Goal: Task Accomplishment & Management: Manage account settings

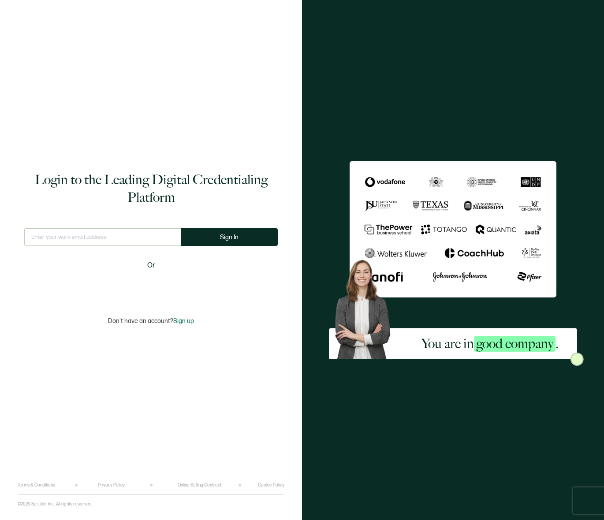
click at [64, 233] on input "text" at bounding box center [102, 237] width 157 height 18
type input "[EMAIL_ADDRESS][DOMAIN_NAME]"
click at [270, 119] on div "Login to the Leading Digital Credentialing Platform [EMAIL_ADDRESS][DOMAIN_NAME…" at bounding box center [151, 248] width 267 height 470
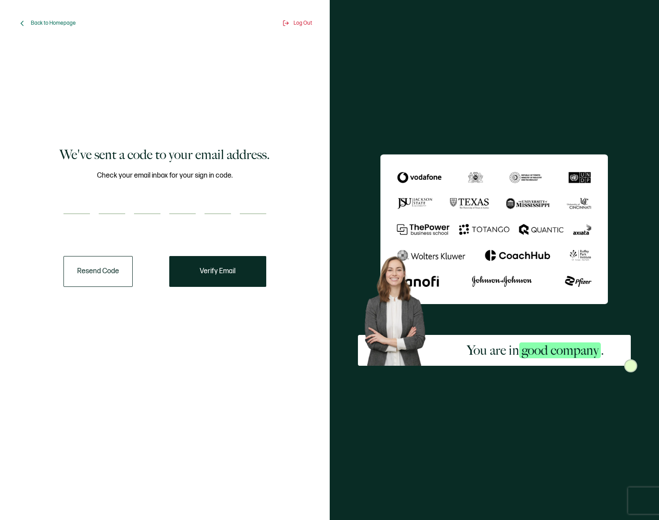
click at [91, 202] on div at bounding box center [164, 206] width 203 height 18
paste input "6"
type input "6"
type input "5"
type input "4"
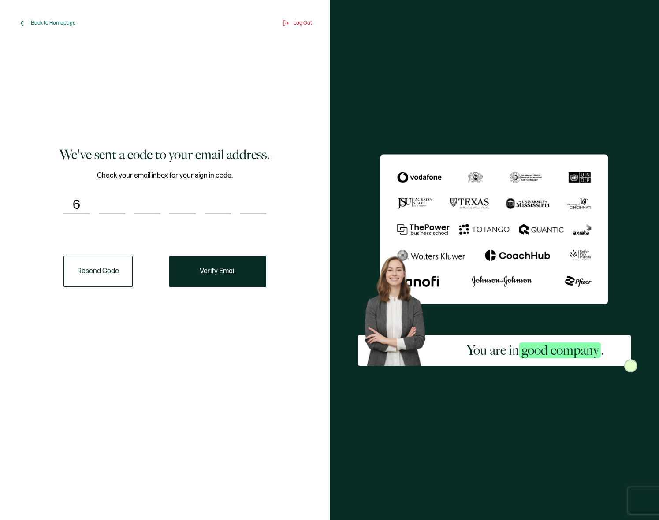
type input "8"
type input "2"
type input "3"
click at [195, 117] on div "We've sent a code to your email address. Check your email inbox for your sign i…" at bounding box center [164, 217] width 281 height 332
click at [288, 237] on div "We've sent a code to your email address. Check your email inbox for your sign i…" at bounding box center [164, 217] width 281 height 332
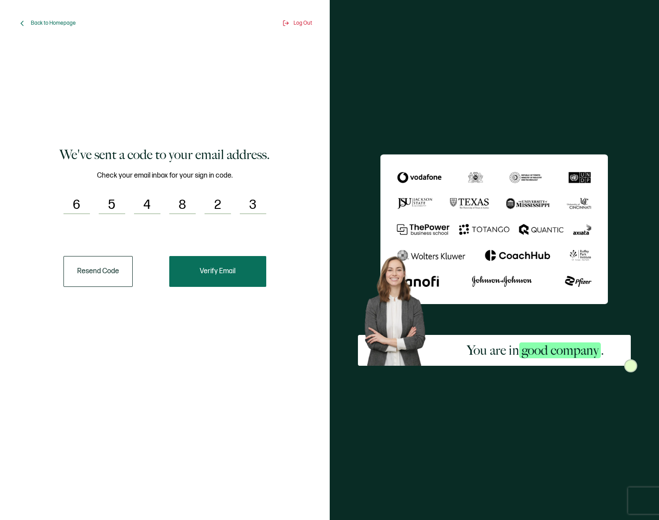
click at [252, 258] on button "Verify Email" at bounding box center [217, 271] width 97 height 31
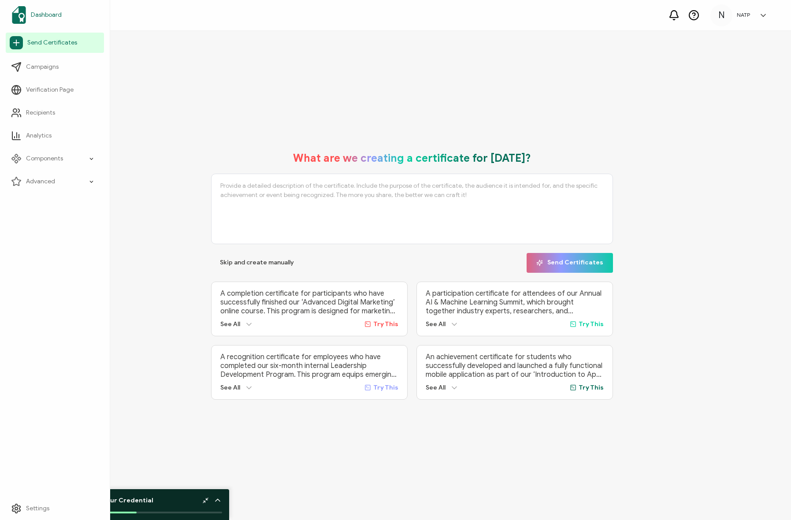
click at [38, 9] on link "Dashboard" at bounding box center [55, 15] width 98 height 25
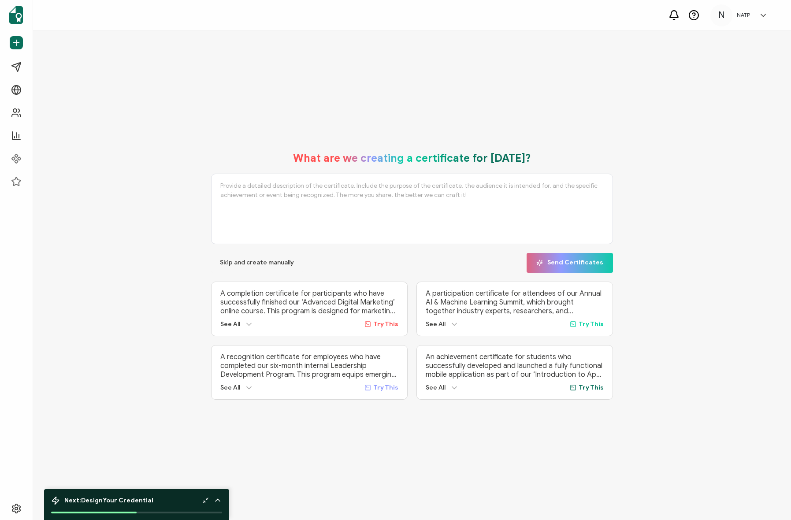
click at [180, 233] on div "What are we creating a certificate for [DATE]? Skip and create manually Send Ce…" at bounding box center [412, 276] width 714 height 266
click at [228, 268] on button "Skip and create manually" at bounding box center [257, 263] width 92 height 20
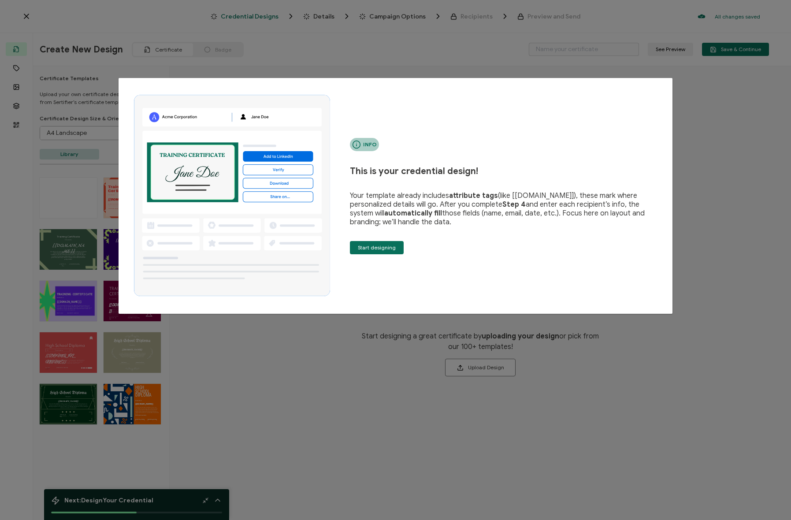
click at [423, 108] on div "Info This is your credential design! Your template already includes attribute t…" at bounding box center [395, 195] width 537 height 209
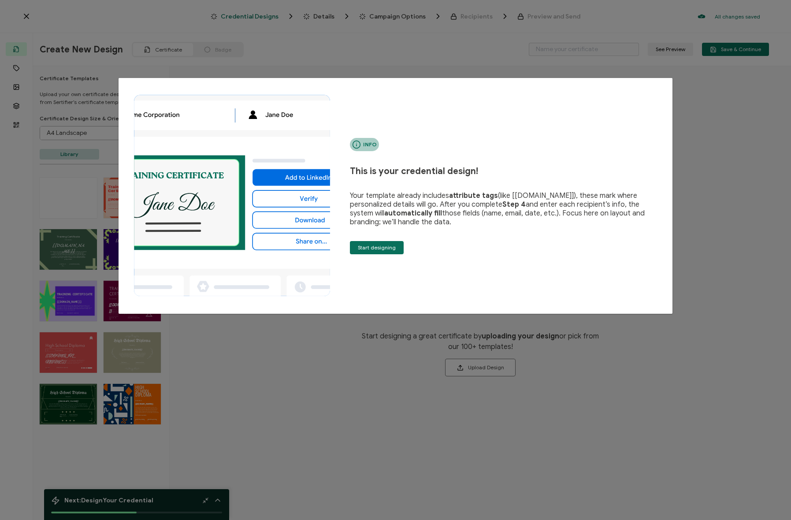
click at [426, 253] on div "Info This is your credential design! Your template already includes attribute t…" at bounding box center [507, 196] width 314 height 116
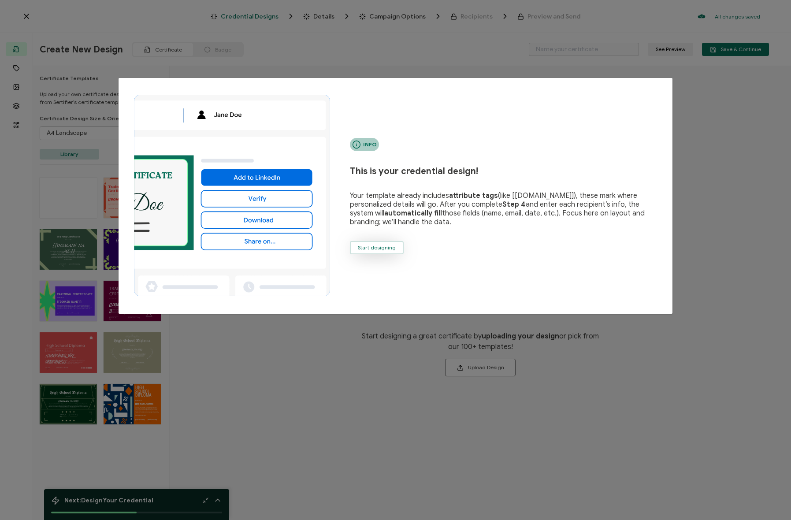
click at [377, 246] on span "Start designing" at bounding box center [377, 247] width 38 height 5
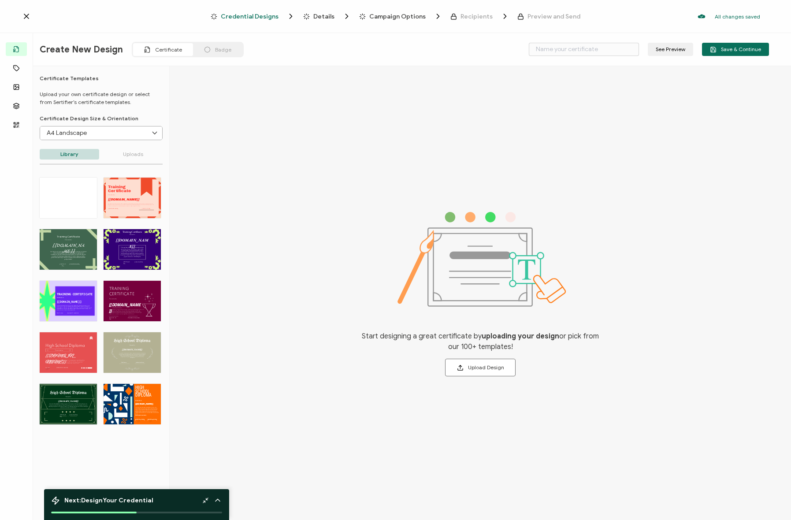
click at [71, 290] on div "TRAINING CERTIFICATE The Green Purple Creative Training Certificate template br…" at bounding box center [68, 301] width 57 height 41
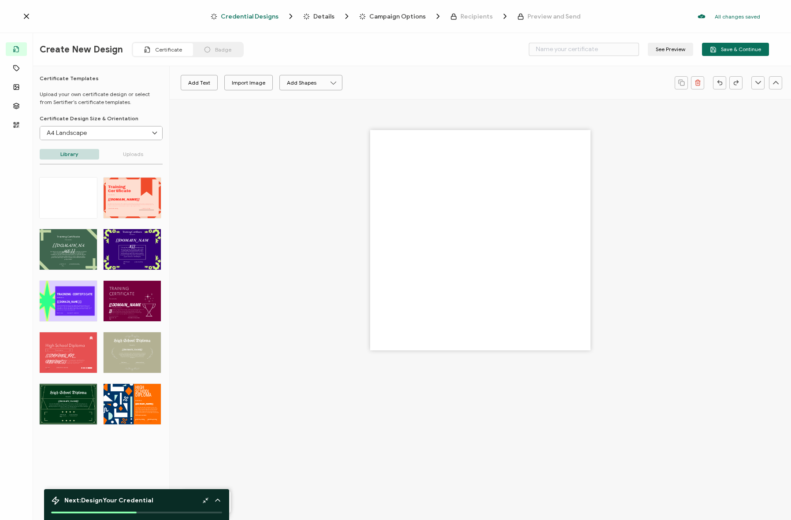
type input "Sticky"
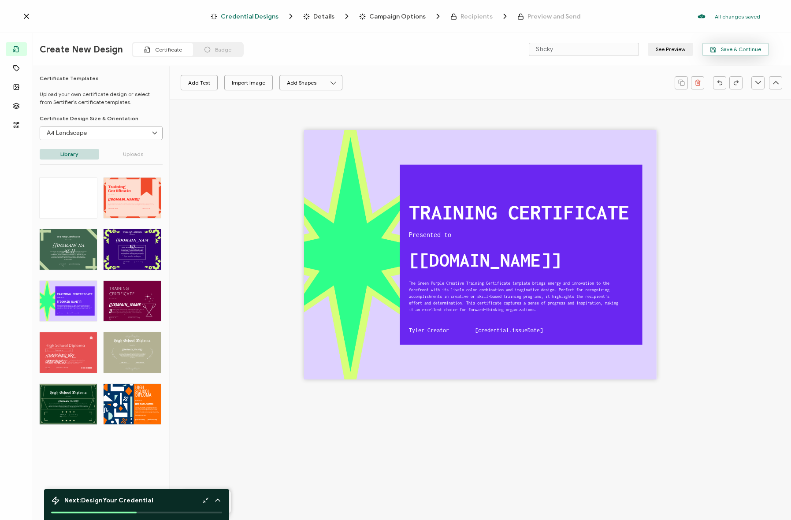
click at [604, 48] on button "Save & Continue" at bounding box center [735, 49] width 67 height 13
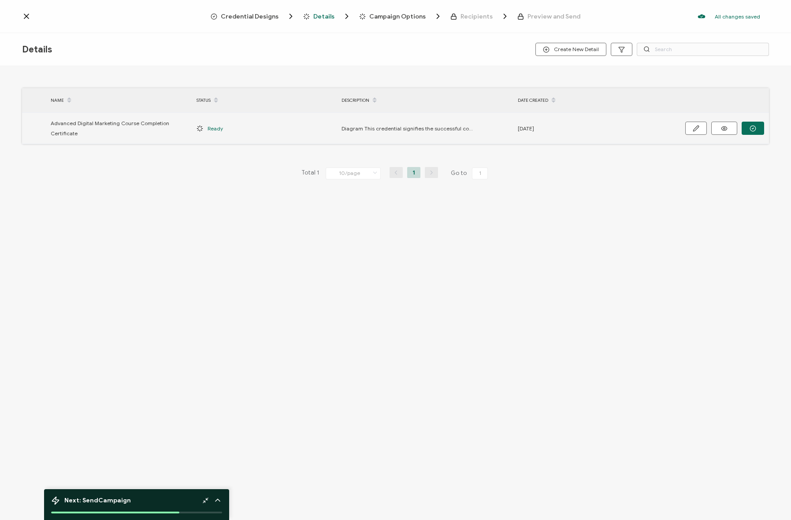
click at [87, 136] on span "Advanced Digital Marketing Course Completion Certificate" at bounding box center [119, 128] width 137 height 20
click at [604, 128] on icon "button" at bounding box center [695, 128] width 5 height 5
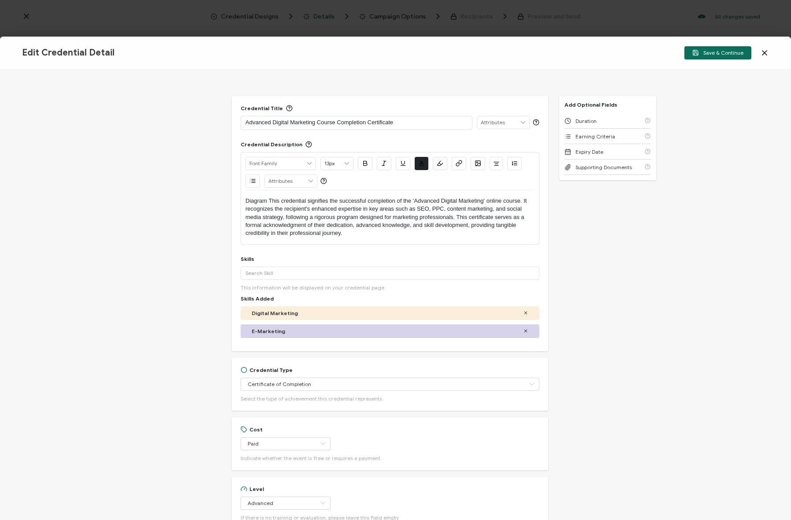
click at [604, 51] on icon at bounding box center [764, 52] width 9 height 9
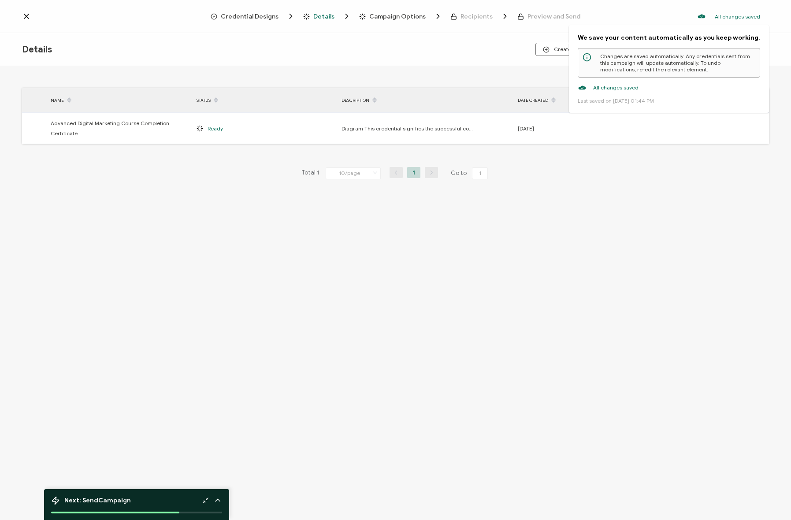
click at [604, 10] on div "All changes saved We save your content automatically as you keep working. Chang…" at bounding box center [728, 16] width 63 height 18
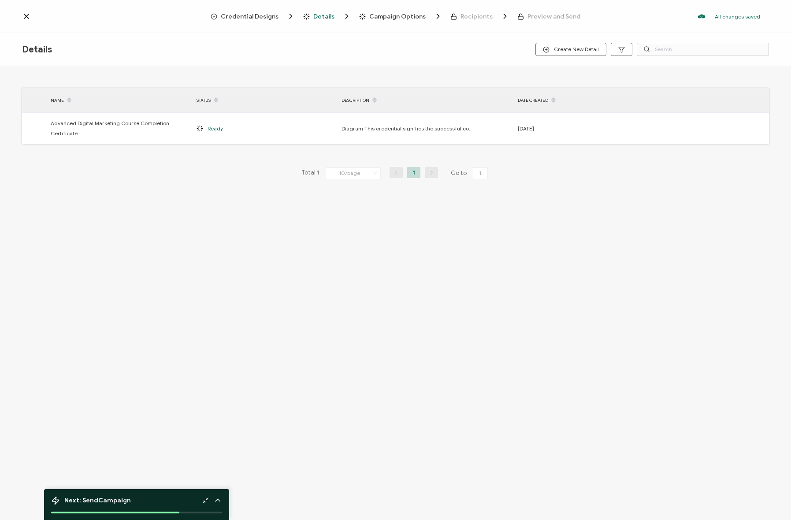
click at [604, 262] on div "Details Create New Detail NAME STATUS DESCRIPTION DATE CREATED Advanced Digital…" at bounding box center [395, 277] width 791 height 489
click at [243, 11] on div "Credential Designs Details Campaign Options Recipients Preview and Send All cha…" at bounding box center [395, 16] width 791 height 33
click at [250, 14] on span "Credential Designs" at bounding box center [250, 16] width 58 height 7
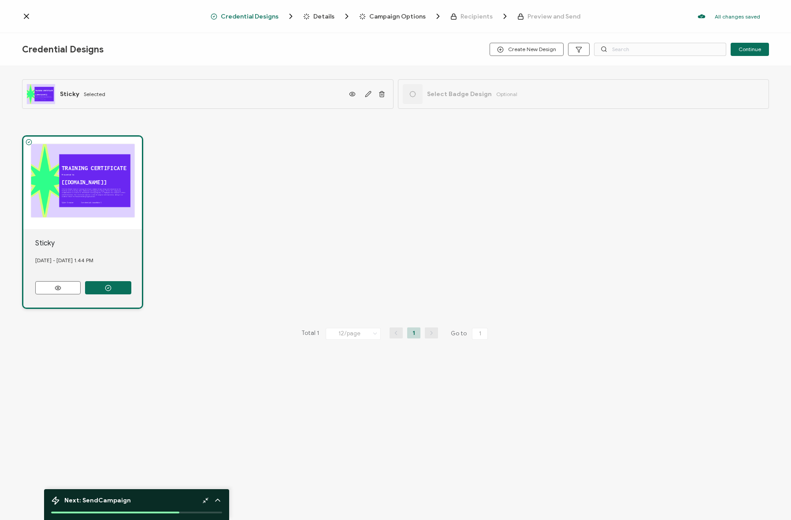
click at [189, 41] on div "Credential Designs Create New Design Continue" at bounding box center [395, 49] width 791 height 33
click at [190, 228] on div "TRAINING CERTIFICATE The Green Purple Creative Training Certificate template br…" at bounding box center [395, 222] width 747 height 209
click at [242, 193] on div "TRAINING CERTIFICATE The Green Purple Creative Training Certificate template br…" at bounding box center [395, 222] width 747 height 209
click at [369, 94] on icon "button" at bounding box center [368, 94] width 7 height 7
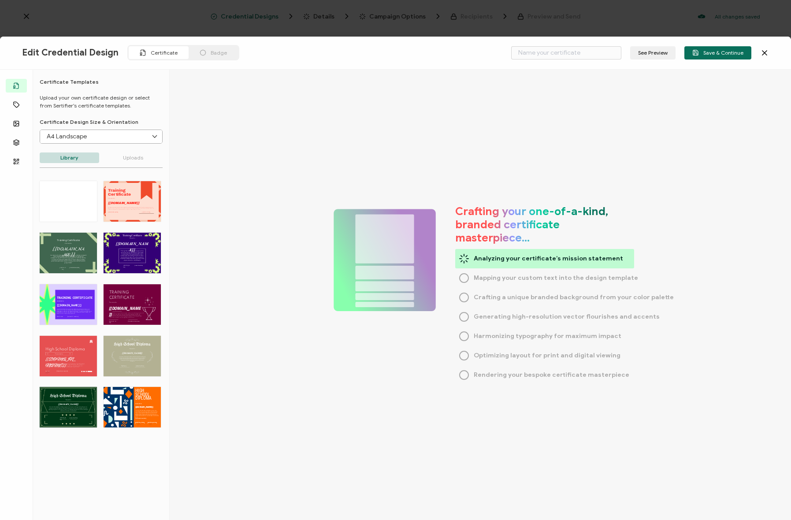
type input "Sticky"
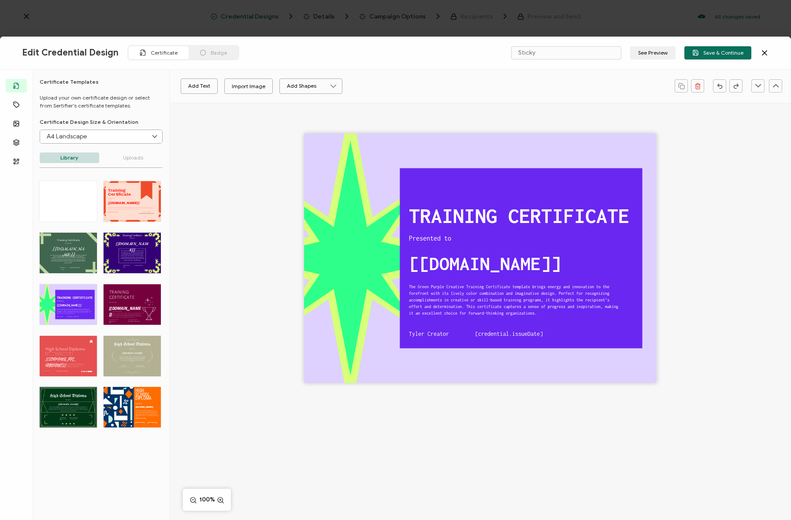
drag, startPoint x: 355, startPoint y: 57, endPoint x: 346, endPoint y: 41, distance: 18.8
click at [355, 57] on div "Edit Credential Design Certificate Badge Sticky See Preview Save & Continue" at bounding box center [395, 53] width 791 height 33
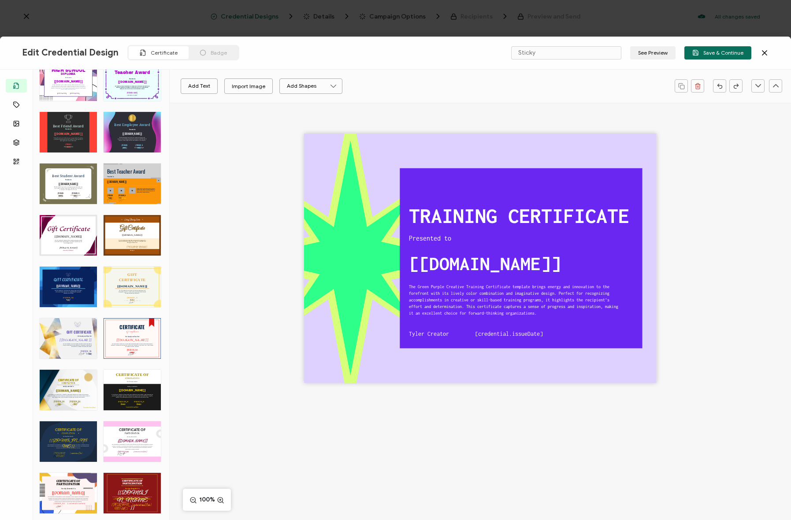
scroll to position [394, 0]
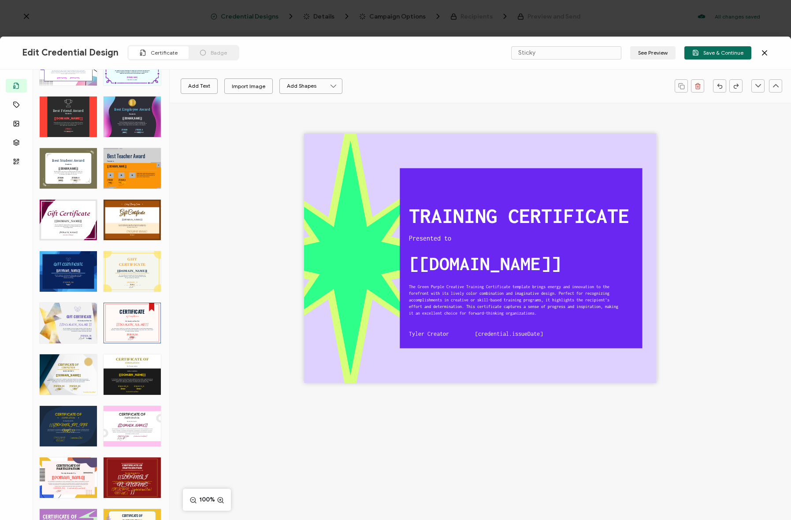
click at [604, 49] on icon at bounding box center [764, 52] width 9 height 9
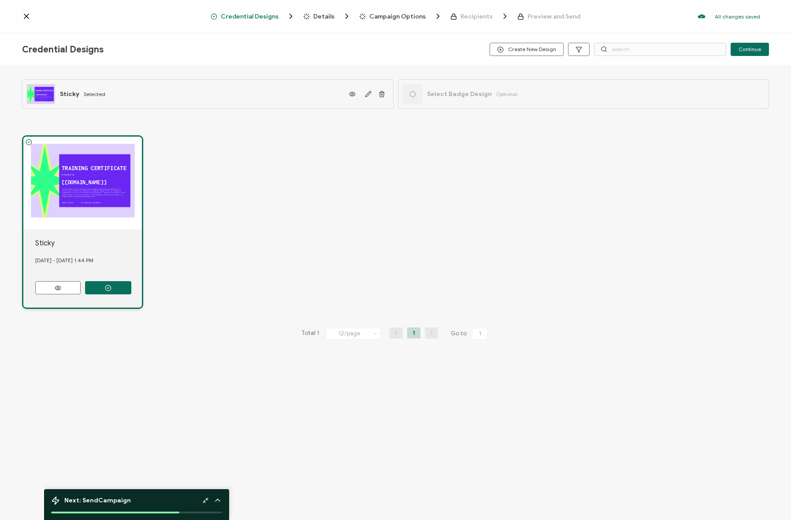
click at [310, 224] on div "TRAINING CERTIFICATE The Green Purple Creative Training Certificate template br…" at bounding box center [395, 222] width 747 height 209
click at [309, 220] on div "TRAINING CERTIFICATE The Green Purple Creative Training Certificate template br…" at bounding box center [395, 222] width 747 height 209
drag, startPoint x: 325, startPoint y: 239, endPoint x: 263, endPoint y: 159, distance: 101.5
click at [325, 239] on div "TRAINING CERTIFICATE The Green Purple Creative Training Certificate template br…" at bounding box center [395, 222] width 747 height 209
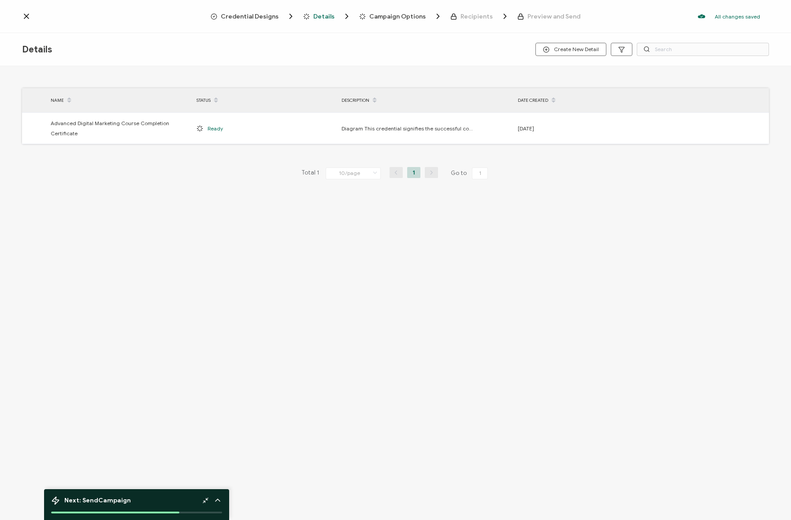
click at [235, 16] on span "Credential Designs" at bounding box center [250, 16] width 58 height 7
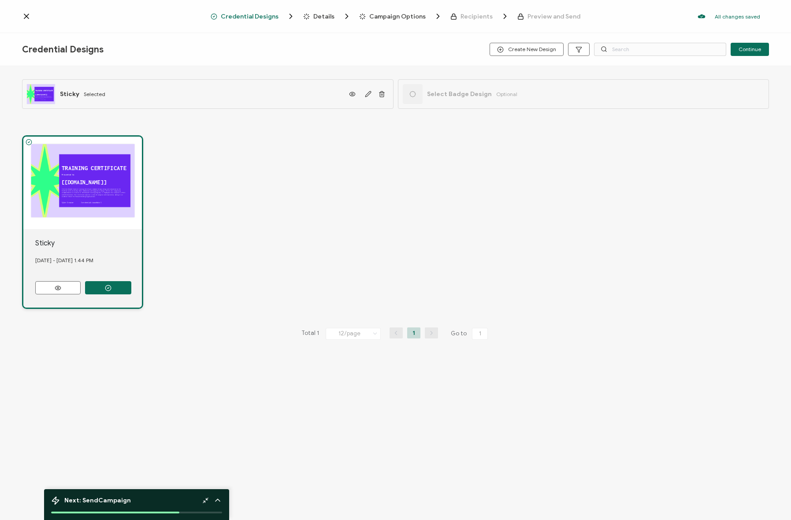
click at [224, 187] on div "TRAINING CERTIFICATE The Green Purple Creative Training Certificate template br…" at bounding box center [395, 222] width 747 height 209
drag, startPoint x: 33, startPoint y: 15, endPoint x: 27, endPoint y: 14, distance: 5.5
click at [32, 15] on div at bounding box center [116, 16] width 189 height 9
click at [26, 14] on icon at bounding box center [26, 16] width 9 height 9
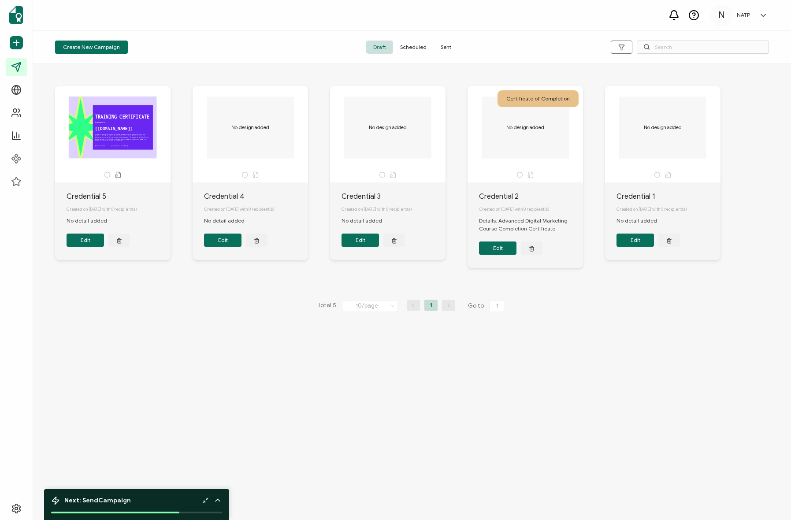
click at [222, 414] on div "TRAINING CERTIFICATE The Green Purple Creative Training Certificate template br…" at bounding box center [412, 292] width 758 height 456
click at [221, 247] on button "Edit" at bounding box center [222, 240] width 37 height 13
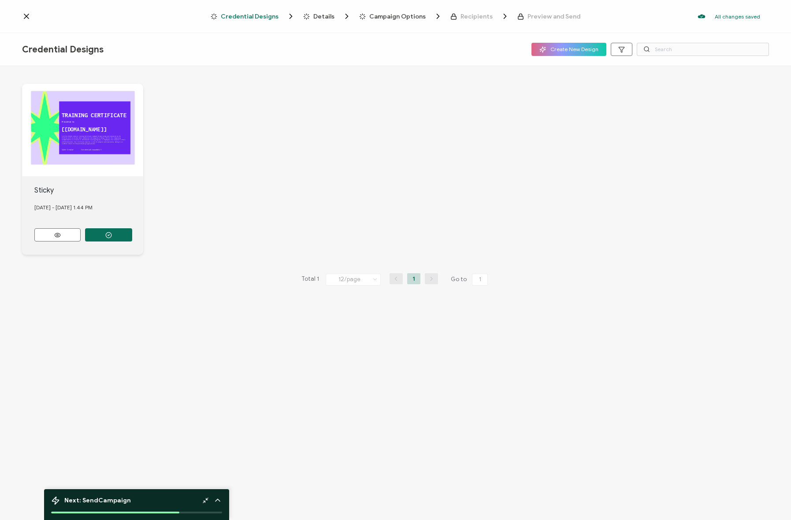
click at [31, 19] on div at bounding box center [116, 16] width 189 height 9
click at [27, 18] on icon at bounding box center [26, 16] width 9 height 9
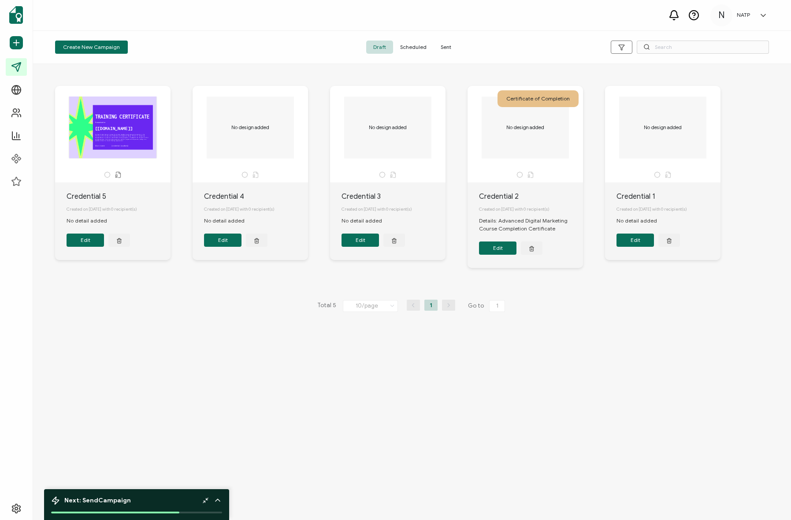
click at [348, 238] on button "Edit" at bounding box center [360, 240] width 37 height 13
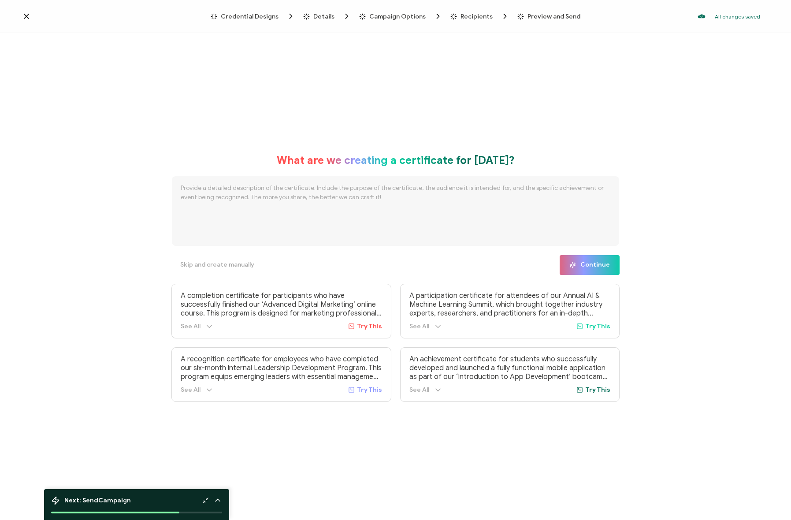
click at [26, 11] on div "Credential Designs Details Campaign Options Recipients Preview and Send All cha…" at bounding box center [395, 16] width 791 height 33
click at [27, 14] on icon at bounding box center [26, 16] width 9 height 9
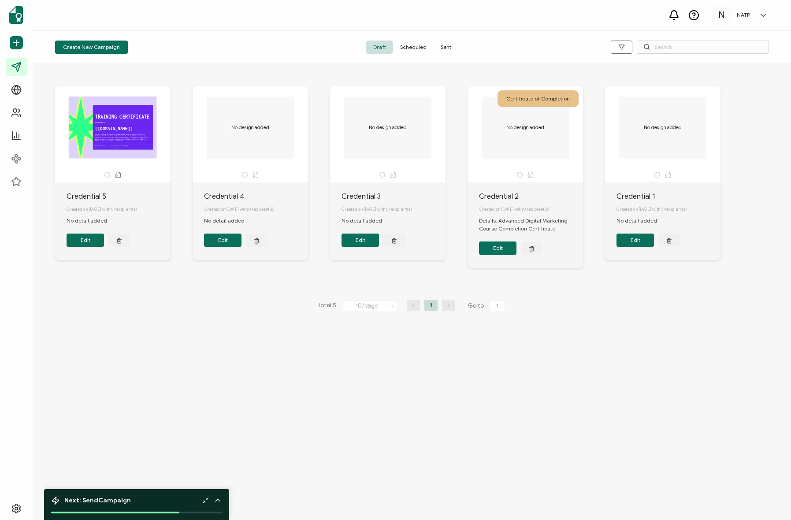
click at [507, 252] on button "Edit" at bounding box center [497, 248] width 37 height 13
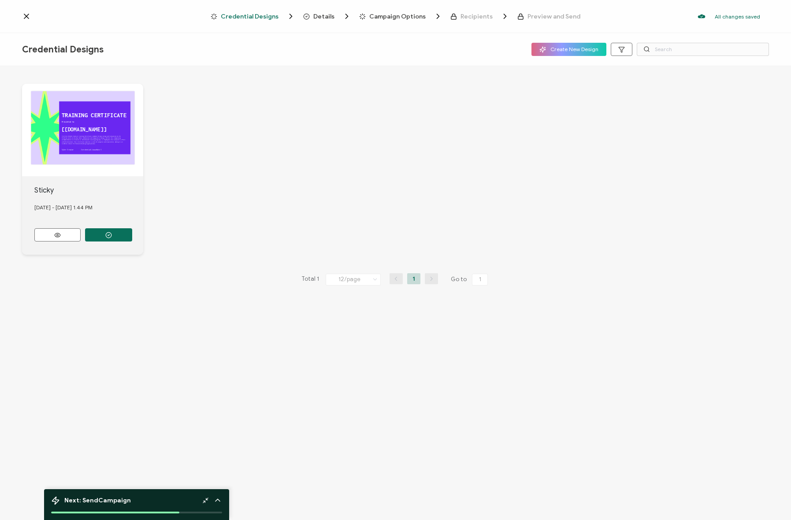
click at [22, 15] on icon at bounding box center [26, 16] width 9 height 9
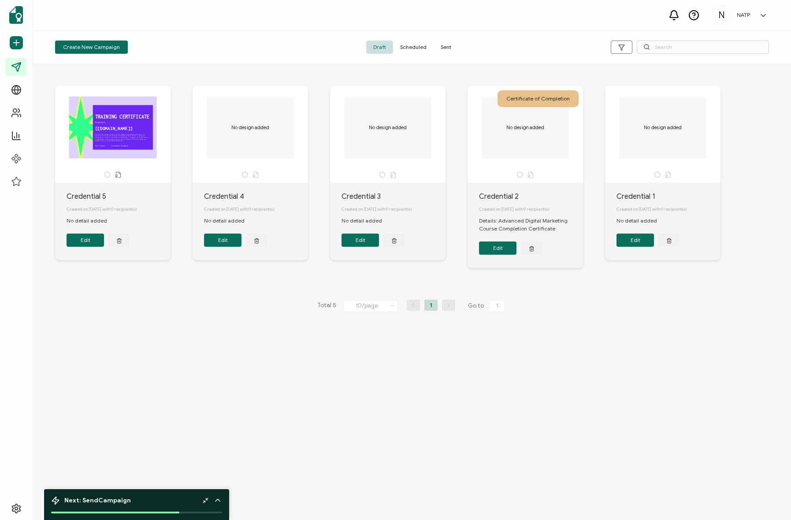
click at [637, 243] on button "Edit" at bounding box center [635, 240] width 37 height 13
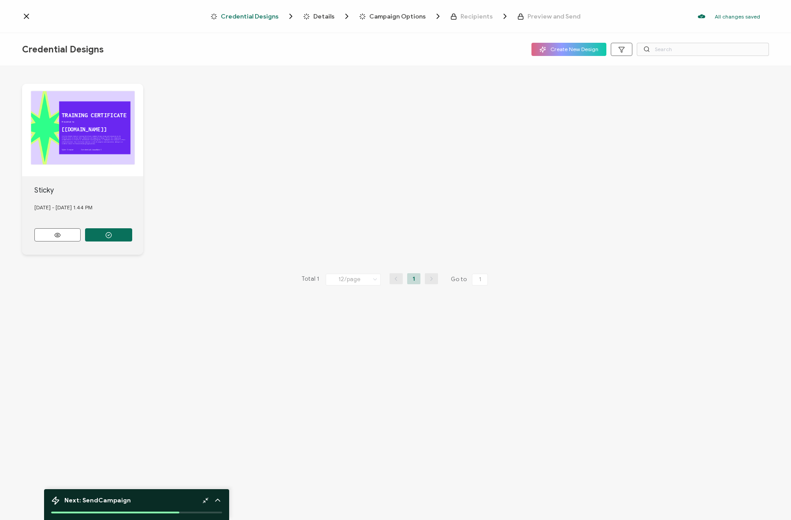
click at [27, 15] on icon at bounding box center [26, 16] width 4 height 4
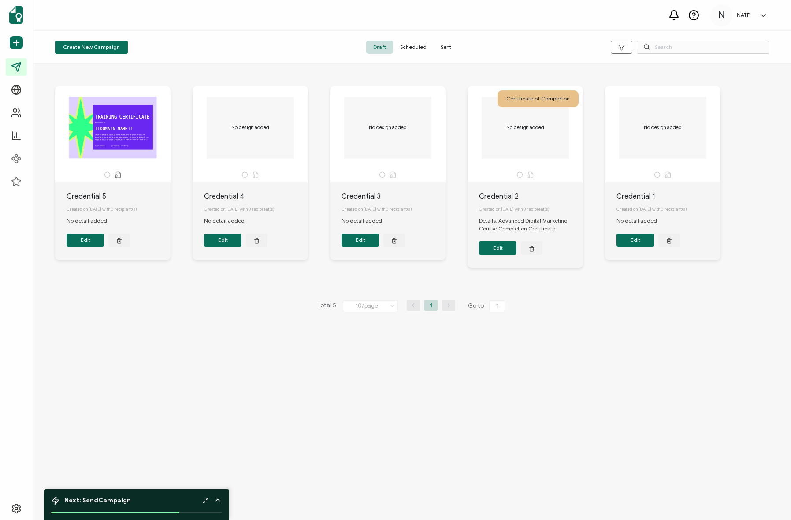
click at [187, 55] on div "Create New Campaign Draft Scheduled Sent" at bounding box center [412, 47] width 758 height 33
click at [254, 246] on button "button" at bounding box center [257, 240] width 22 height 13
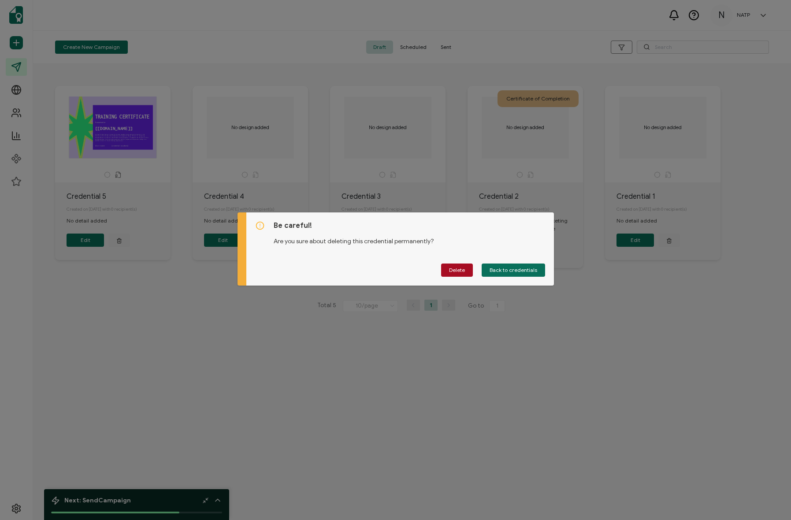
click at [399, 270] on div "Delete Back to credentials" at bounding box center [400, 270] width 290 height 13
click at [522, 248] on div "Be careful! Are you sure about deleting this credential permanently? Delete Bac…" at bounding box center [400, 248] width 308 height 73
click at [522, 269] on span "Back to credentials" at bounding box center [514, 270] width 48 height 5
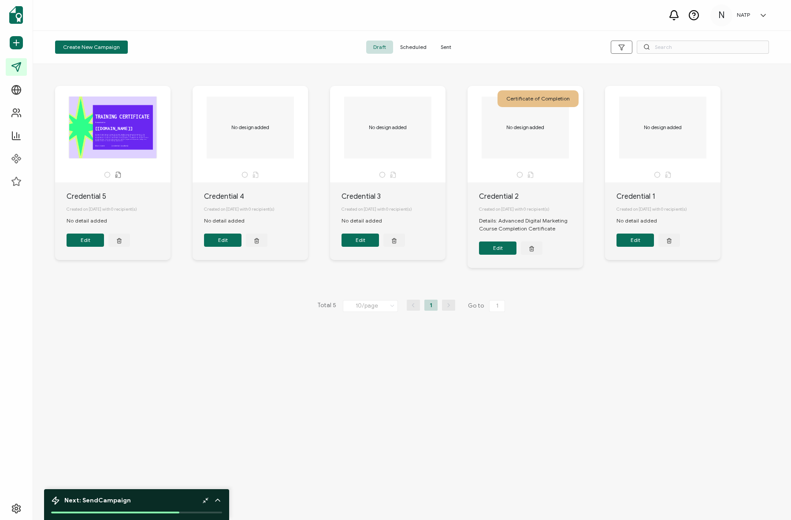
click at [582, 285] on div "TRAINING CERTIFICATE The Green Purple Creative Training Certificate template br…" at bounding box center [412, 183] width 732 height 231
click at [217, 242] on button "Edit" at bounding box center [222, 240] width 37 height 13
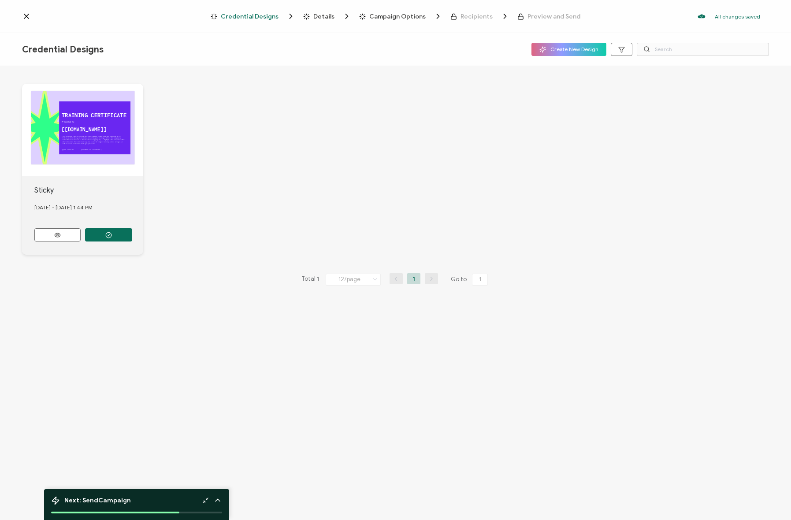
click at [26, 17] on icon at bounding box center [26, 16] width 4 height 4
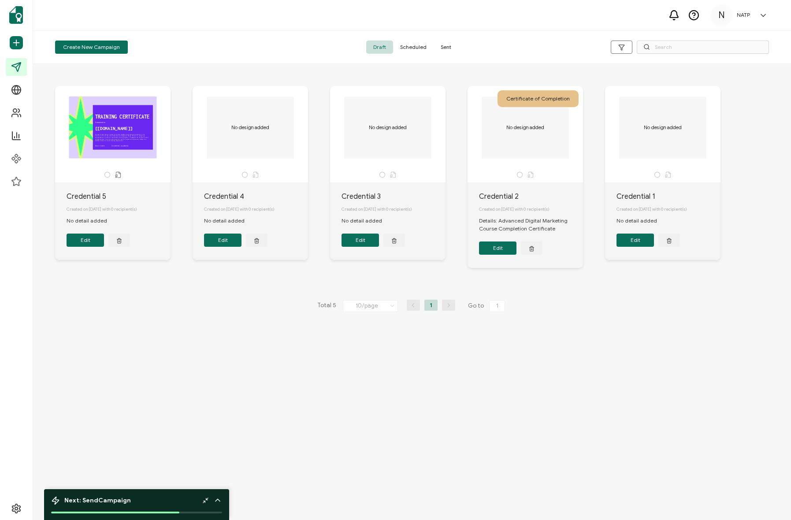
click at [191, 302] on div "Total 5 10/page 5/page 10/page 20/page 30/page 50/page 1 Go to 1" at bounding box center [412, 306] width 732 height 14
click at [259, 240] on icon "button" at bounding box center [257, 240] width 6 height 7
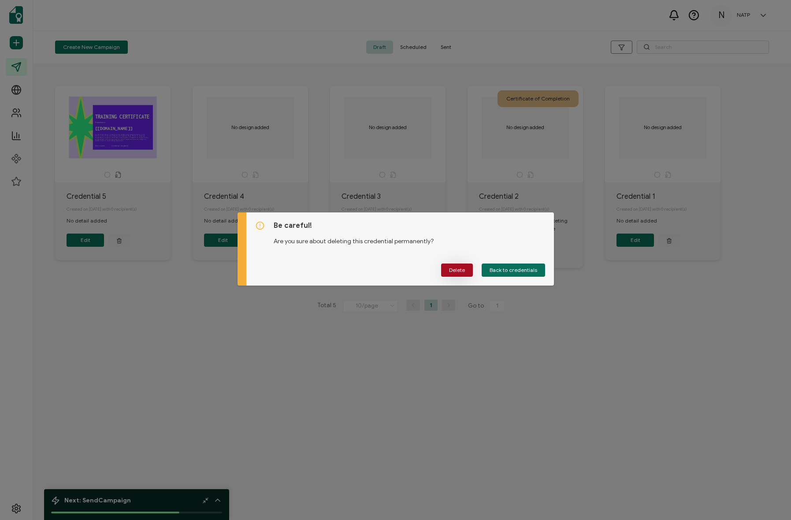
click at [454, 271] on span "Delete" at bounding box center [457, 270] width 16 height 5
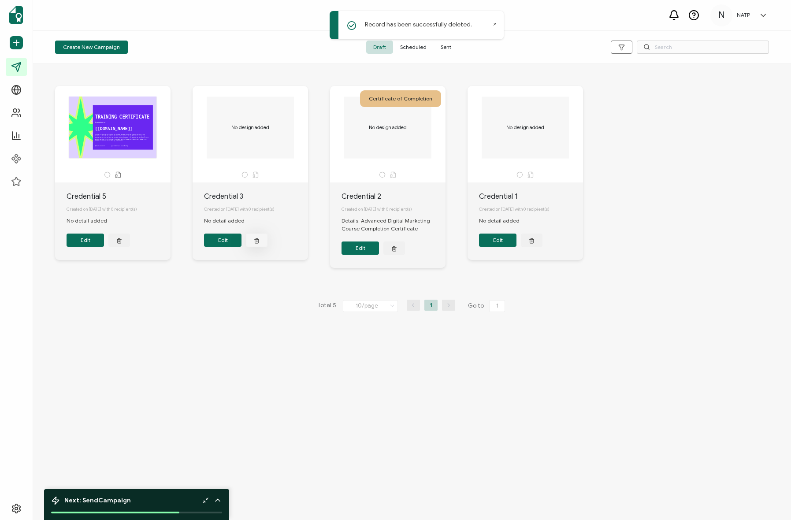
click at [263, 242] on button "button" at bounding box center [257, 240] width 22 height 13
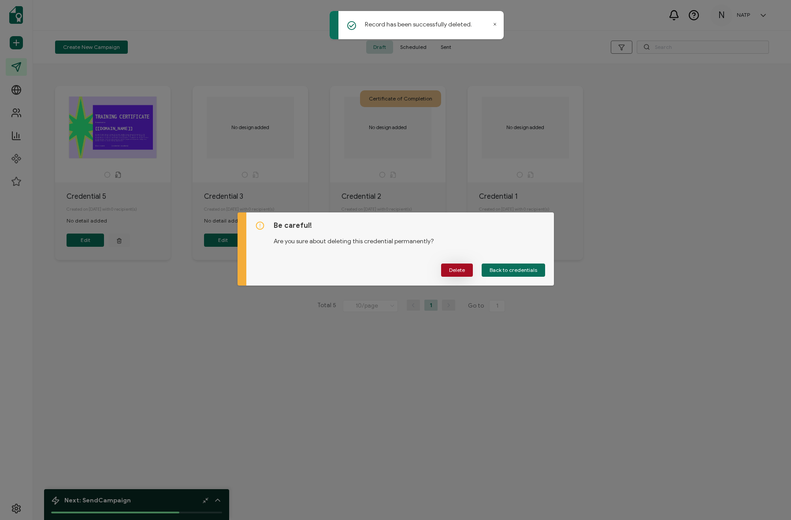
click at [455, 265] on button "Delete" at bounding box center [457, 270] width 32 height 13
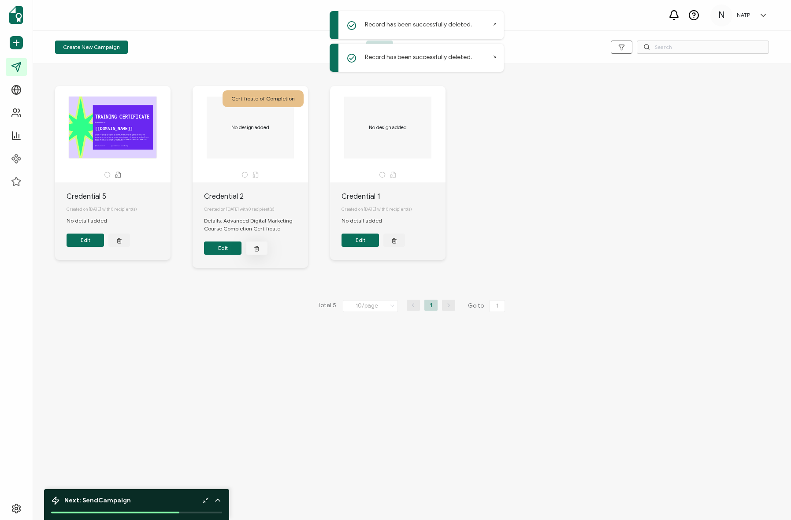
click at [246, 250] on button "button" at bounding box center [257, 248] width 22 height 13
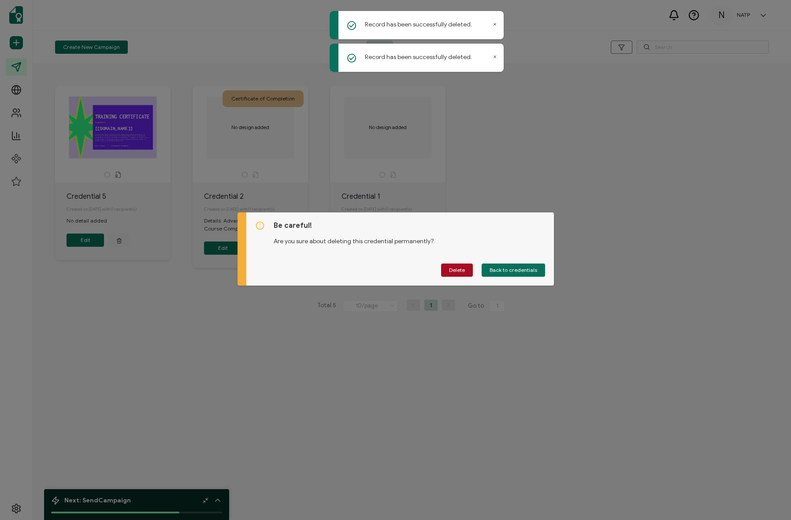
click at [455, 279] on div "Be careful! Are you sure about deleting this credential permanently? Delete Bac…" at bounding box center [400, 248] width 308 height 73
click at [458, 273] on button "Delete" at bounding box center [457, 270] width 32 height 13
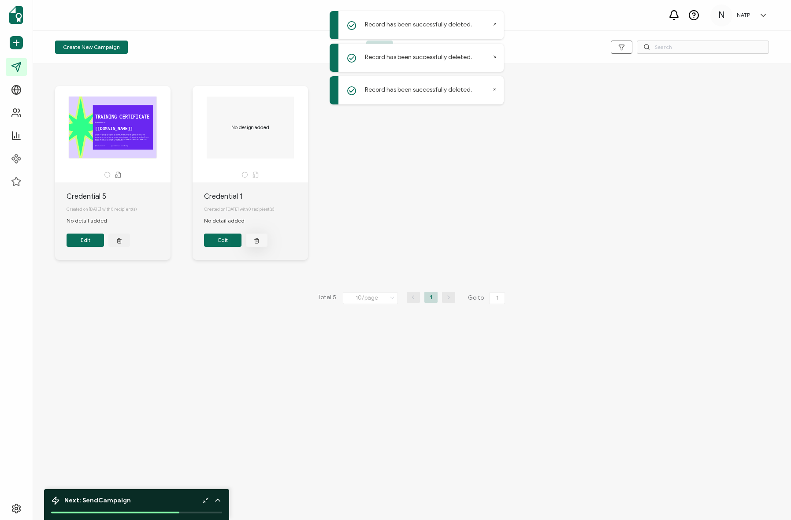
click at [260, 244] on button "button" at bounding box center [257, 240] width 22 height 13
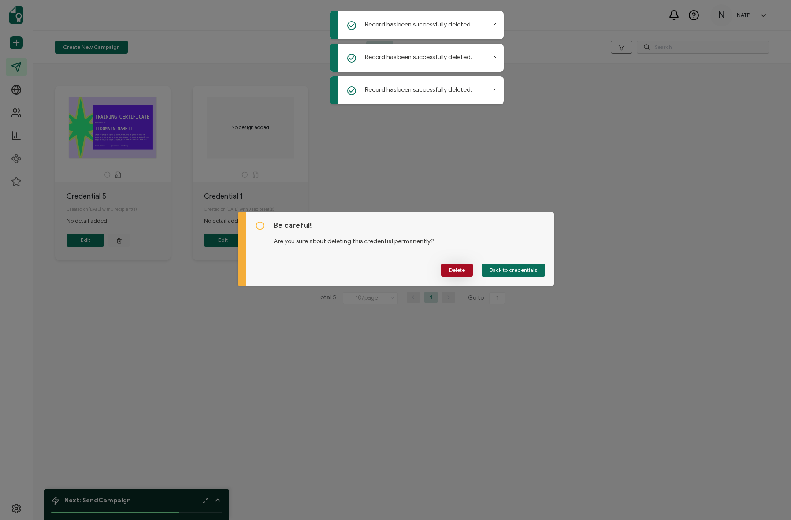
click at [462, 273] on button "Delete" at bounding box center [457, 270] width 32 height 13
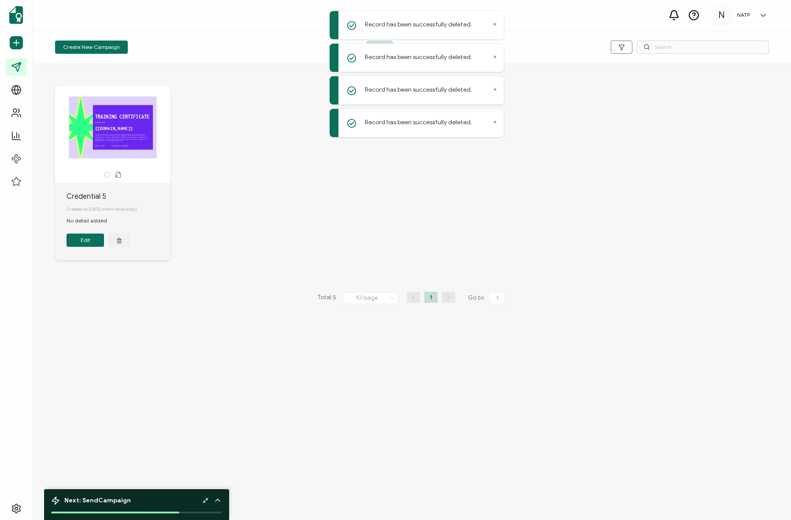
click at [207, 286] on div "TRAINING CERTIFICATE The Green Purple Creative Training Certificate template br…" at bounding box center [412, 179] width 732 height 223
click at [78, 239] on button "Edit" at bounding box center [85, 240] width 37 height 13
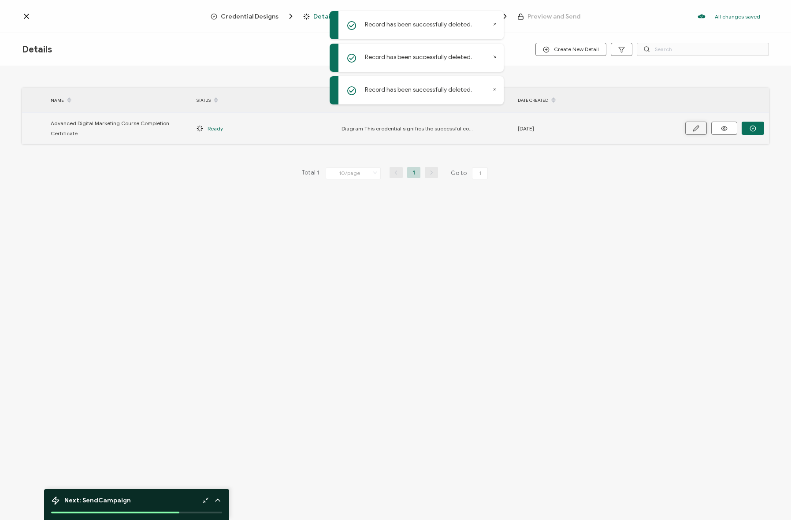
click at [704, 129] on button "button" at bounding box center [697, 128] width 22 height 13
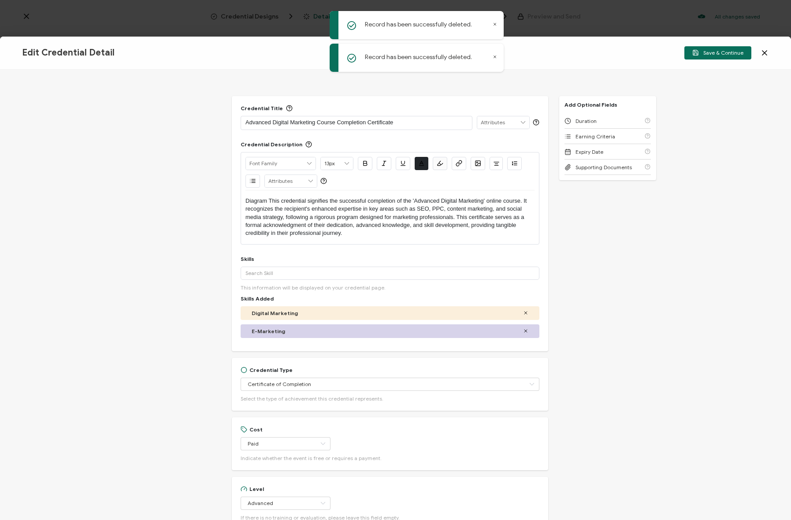
click at [764, 51] on icon at bounding box center [764, 52] width 9 height 9
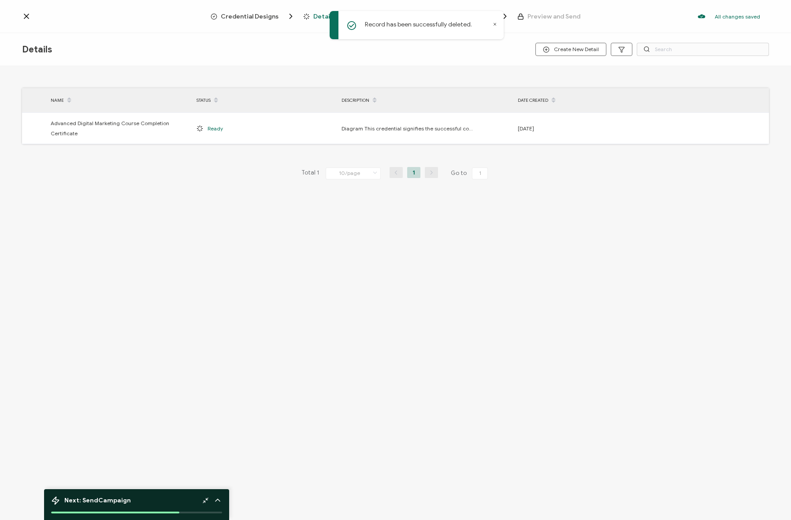
drag, startPoint x: 25, startPoint y: 25, endPoint x: 23, endPoint y: 18, distance: 7.7
click at [23, 24] on div "Credential Designs Details Campaign Options Recipients Preview and Send All cha…" at bounding box center [395, 16] width 791 height 33
click at [23, 17] on icon at bounding box center [26, 16] width 9 height 9
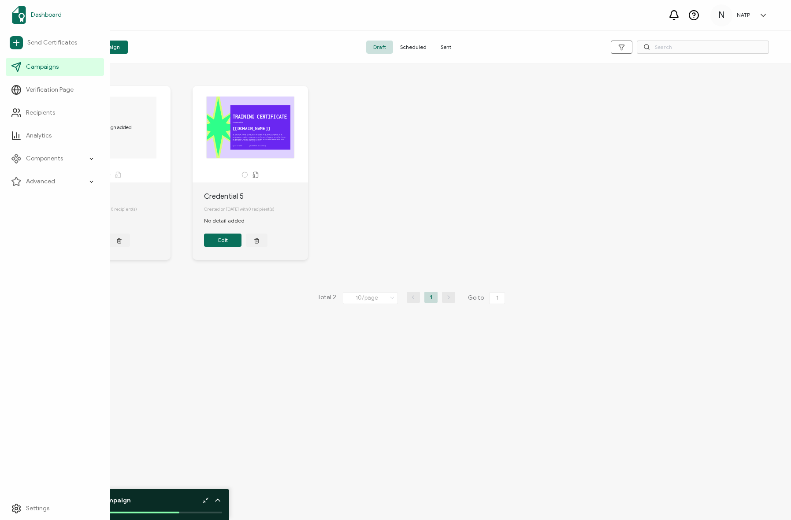
click at [42, 11] on span "Dashboard" at bounding box center [46, 15] width 31 height 9
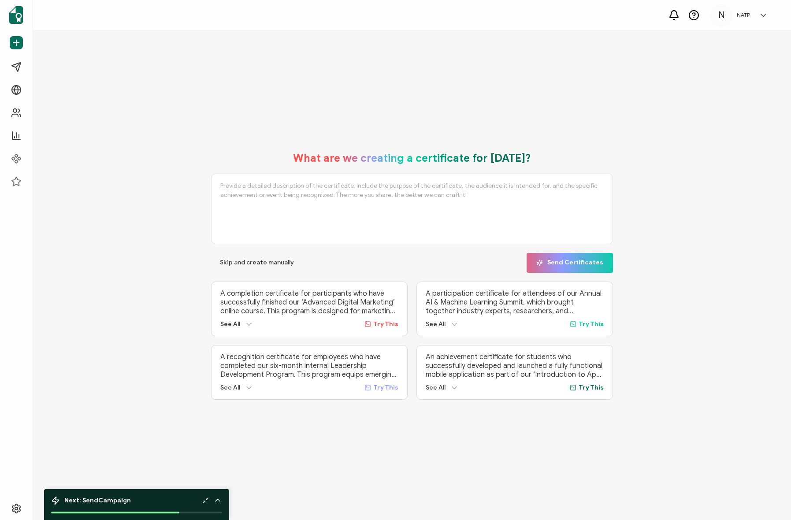
click at [168, 192] on div "What are we creating a certificate for [DATE]? Skip and create manually Send Ce…" at bounding box center [412, 276] width 714 height 266
click at [46, 14] on span "Dashboard" at bounding box center [46, 15] width 31 height 9
click at [45, 68] on span "Campaigns" at bounding box center [42, 67] width 33 height 9
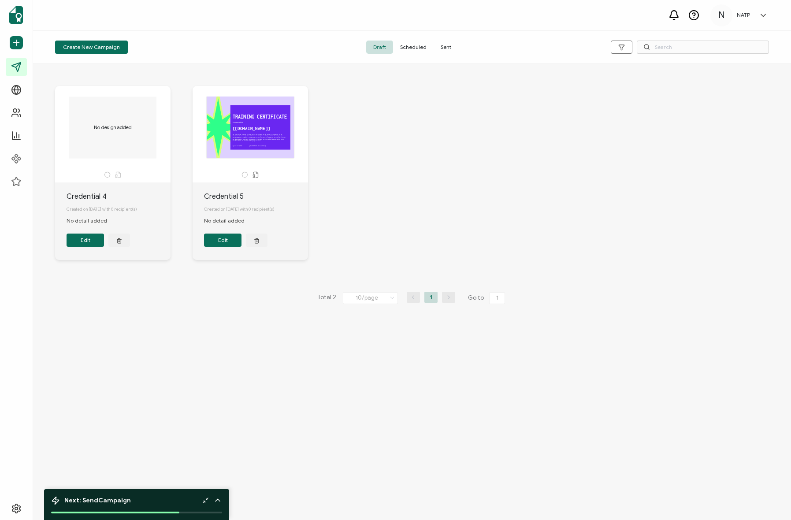
click at [428, 165] on div "No design added Credential 4 Created on [DATE] with 0 recipient(s) No detail ad…" at bounding box center [412, 179] width 732 height 223
click at [231, 245] on button "Edit" at bounding box center [222, 240] width 37 height 13
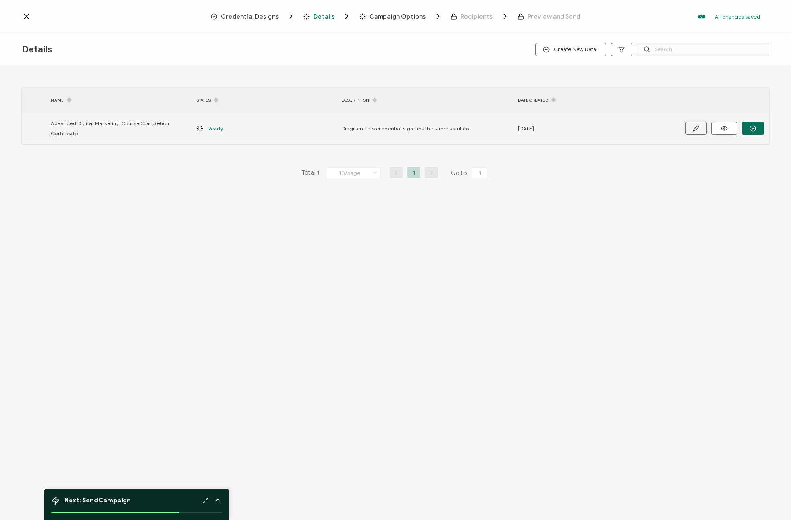
click at [697, 128] on icon "button" at bounding box center [695, 128] width 5 height 5
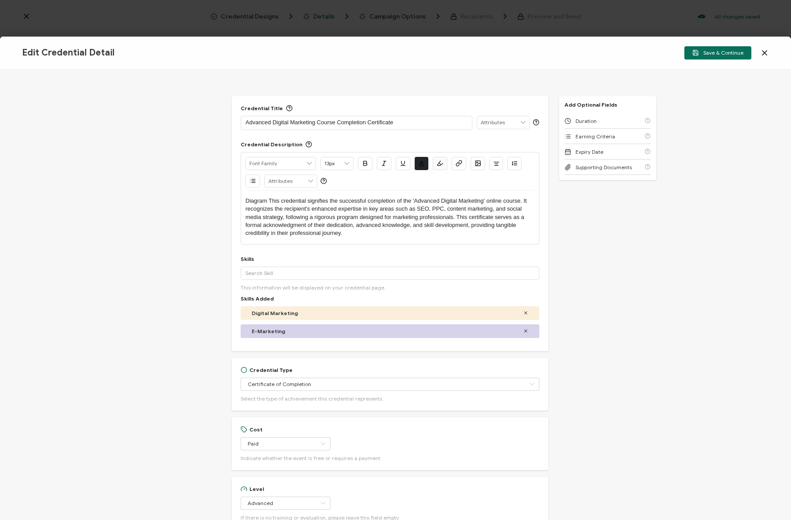
click at [473, 96] on div "Credential Title Advanced Digital Marketing Course Completion Certificate ISSUE…" at bounding box center [390, 223] width 317 height 255
click at [769, 52] on icon at bounding box center [764, 52] width 9 height 9
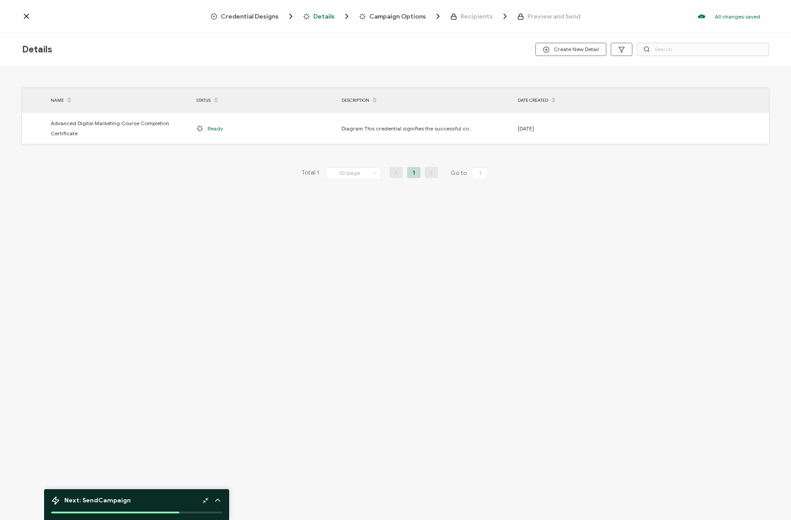
click at [235, 15] on span "Credential Designs" at bounding box center [250, 16] width 58 height 7
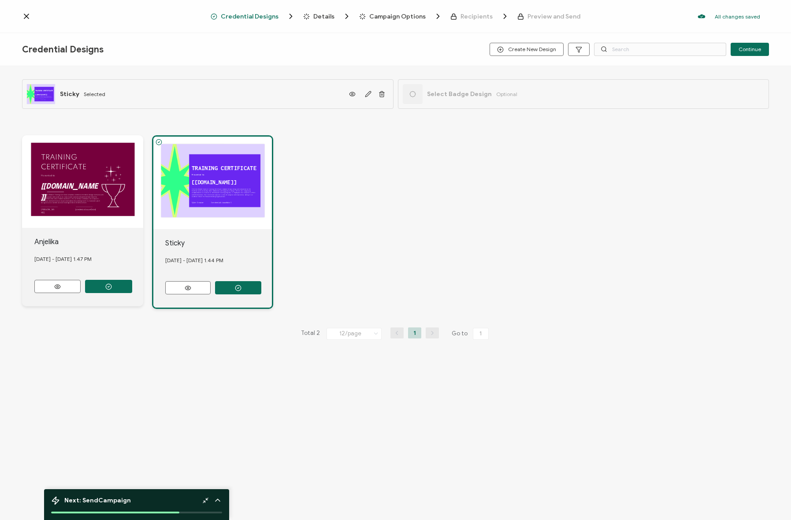
click at [501, 241] on div "TRAINING CERTIFICATE The Purple Modern Training Certificate template combines m…" at bounding box center [395, 222] width 747 height 209
click at [556, 197] on div "TRAINING CERTIFICATE The Purple Modern Training Certificate template combines m…" at bounding box center [395, 222] width 747 height 209
click at [571, 221] on div "TRAINING CERTIFICATE The Purple Modern Training Certificate template combines m…" at bounding box center [395, 222] width 747 height 209
click at [633, 181] on div "TRAINING CERTIFICATE The Purple Modern Training Certificate template combines m…" at bounding box center [395, 222] width 747 height 209
click at [29, 13] on icon at bounding box center [26, 16] width 9 height 9
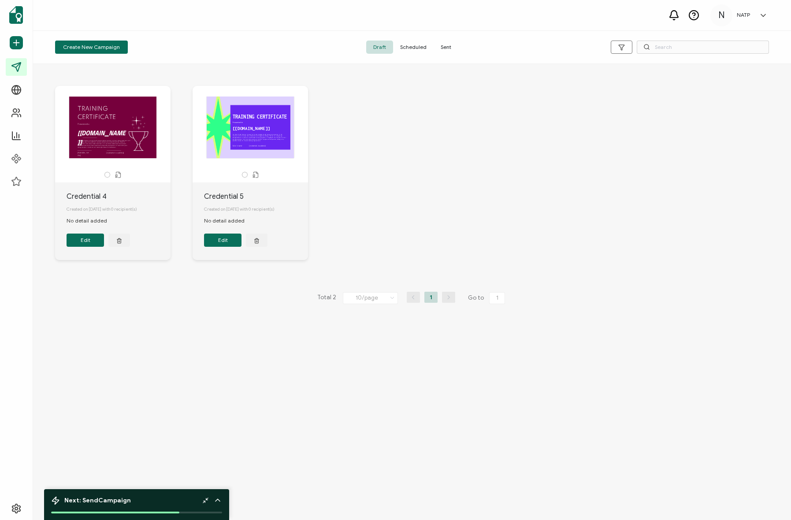
click at [318, 158] on div "TRAINING CERTIFICATE The Green Purple Creative Training Certificate template br…" at bounding box center [262, 173] width 138 height 174
click at [360, 147] on div "TRAINING CERTIFICATE The Purple Modern Training Certificate template combines m…" at bounding box center [412, 179] width 732 height 223
click at [410, 138] on div "TRAINING CERTIFICATE The Purple Modern Training Certificate template combines m…" at bounding box center [412, 179] width 732 height 223
click at [727, 248] on div "TRAINING CERTIFICATE The Purple Modern Training Certificate template combines m…" at bounding box center [412, 179] width 732 height 223
click at [507, 149] on div "TRAINING CERTIFICATE The Purple Modern Training Certificate template combines m…" at bounding box center [412, 179] width 732 height 223
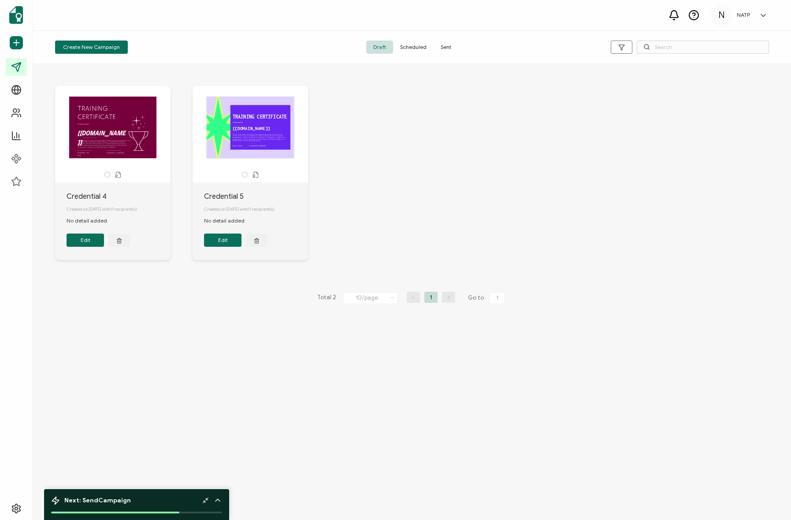
click at [742, 20] on div "N NATP N Diagram [EMAIL_ADDRESS][DOMAIN_NAME] ID: 70652902 N NATP Create Organi…" at bounding box center [742, 15] width 62 height 22
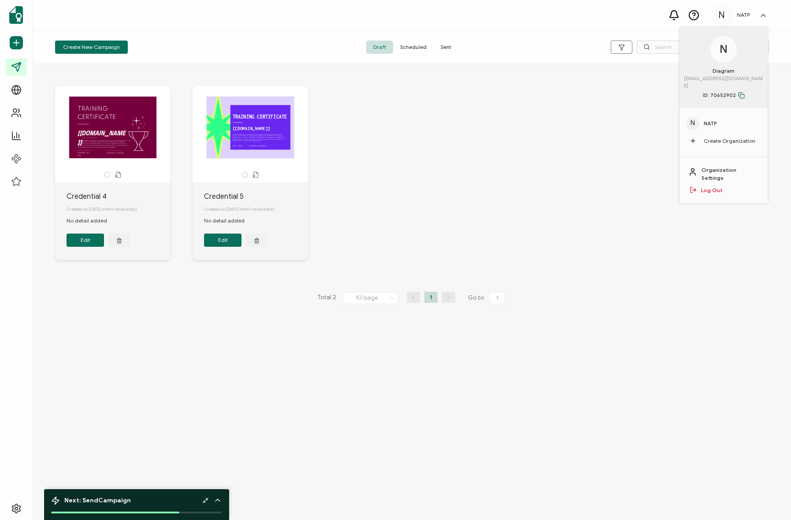
click at [755, 16] on link at bounding box center [761, 15] width 13 height 9
